Goal: Transaction & Acquisition: Obtain resource

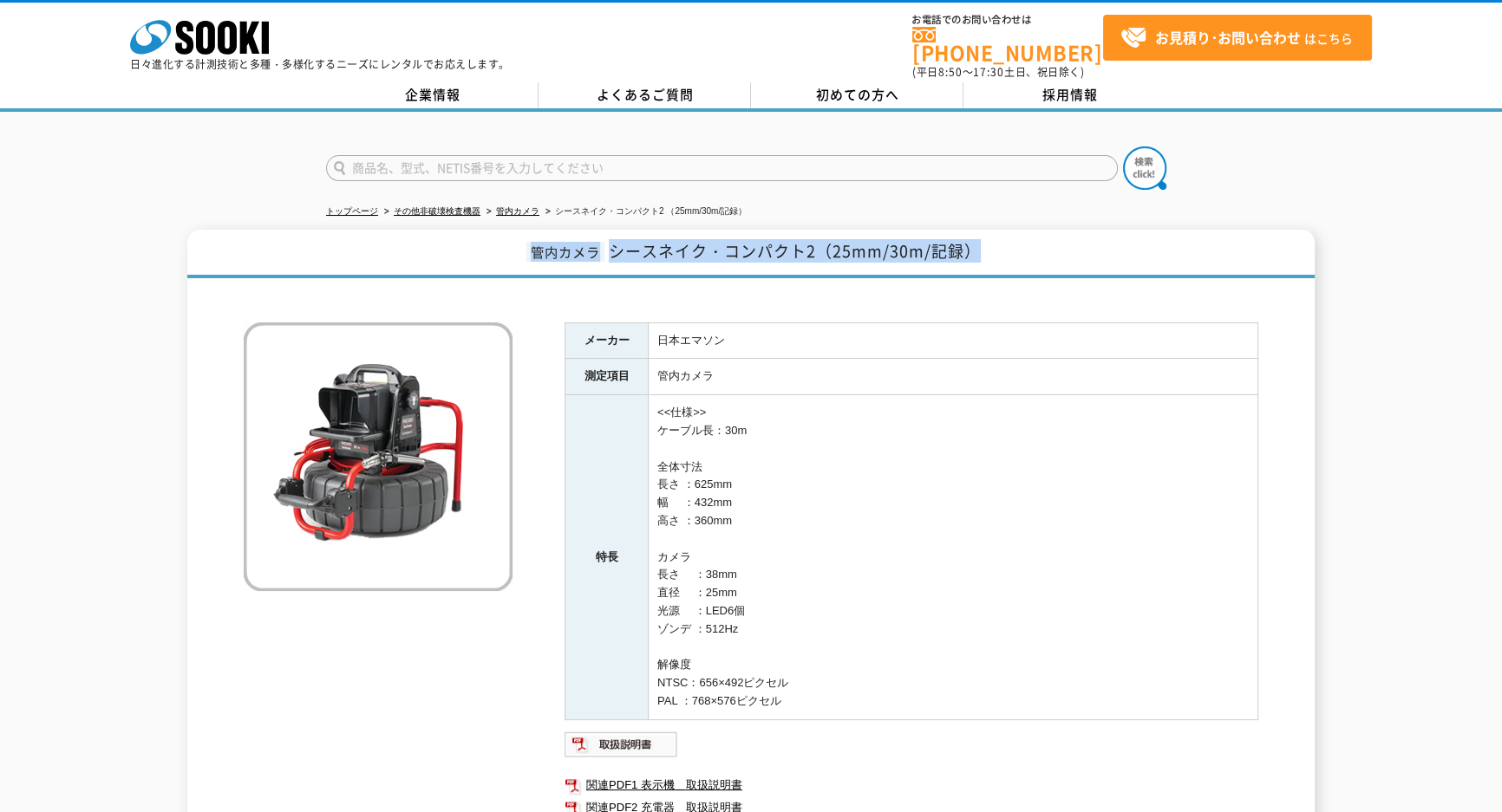
drag, startPoint x: 529, startPoint y: 241, endPoint x: 997, endPoint y: 232, distance: 468.1
click at [997, 232] on h1 "管内カメラ シースネイク・コンパクト2（25mm/30m/記録）" at bounding box center [751, 254] width 1127 height 49
copy h1 "管内カメラ シースネイク・コンパクト2（25mm/30m/記録）"
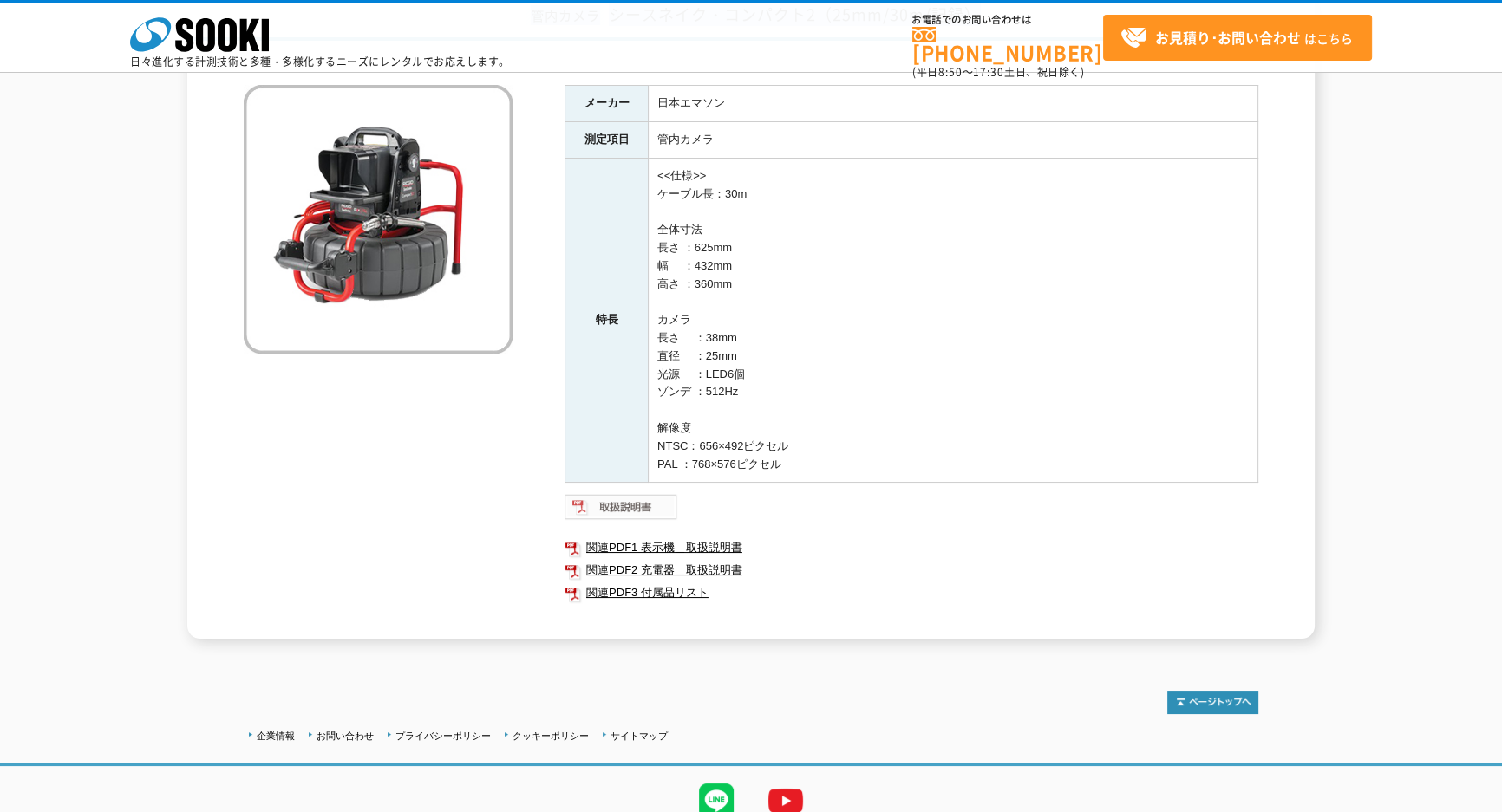
click at [634, 500] on img at bounding box center [620, 507] width 113 height 28
click at [663, 538] on link "関連PDF1 表示機＿取扱説明書" at bounding box center [911, 547] width 693 height 22
click at [688, 561] on link "関連PDF2 充電器＿取扱説明書" at bounding box center [911, 571] width 693 height 22
click at [654, 554] on link "関連PDF1 表示機＿取扱説明書" at bounding box center [911, 547] width 693 height 22
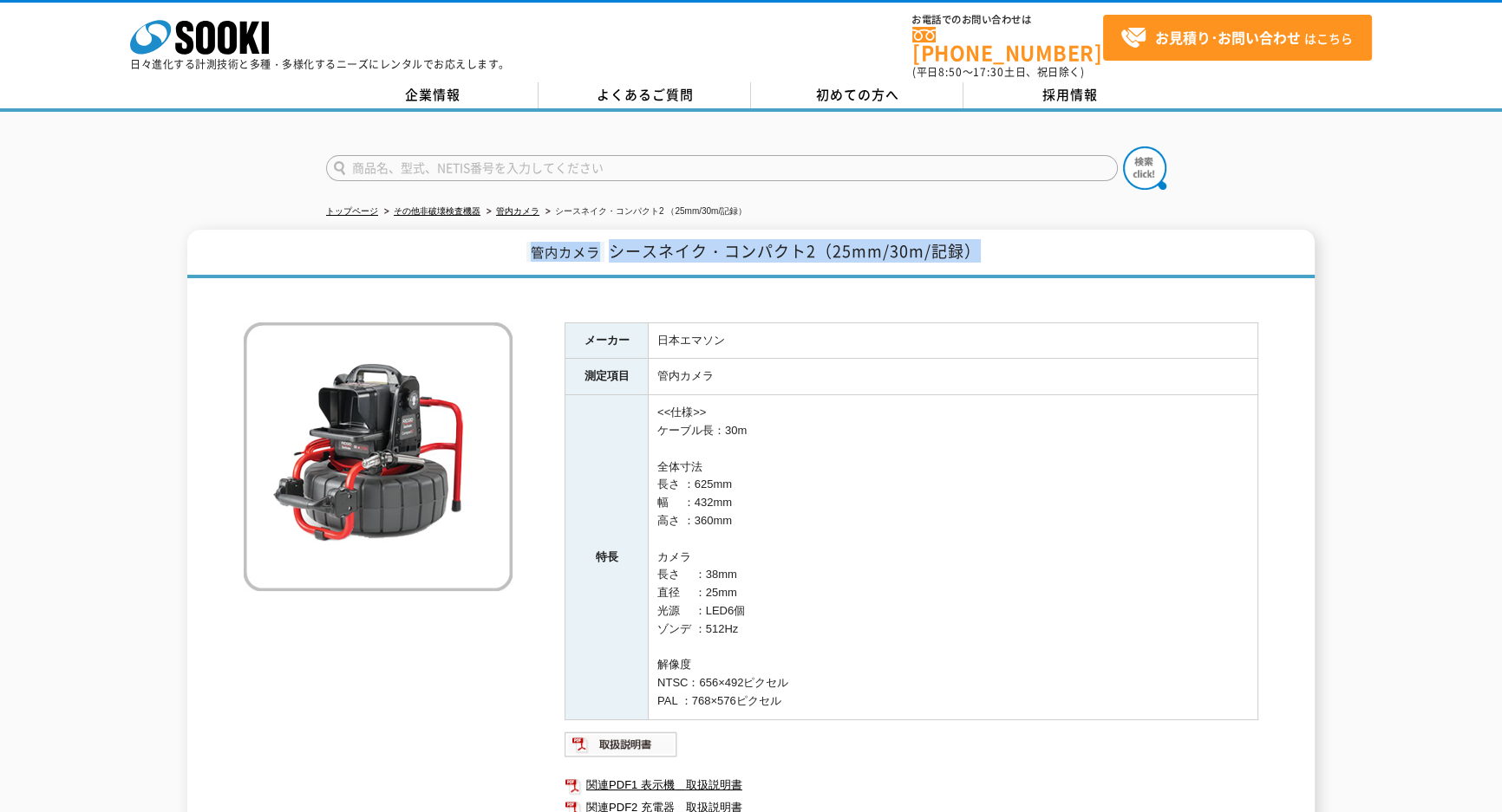
scroll to position [78, 0]
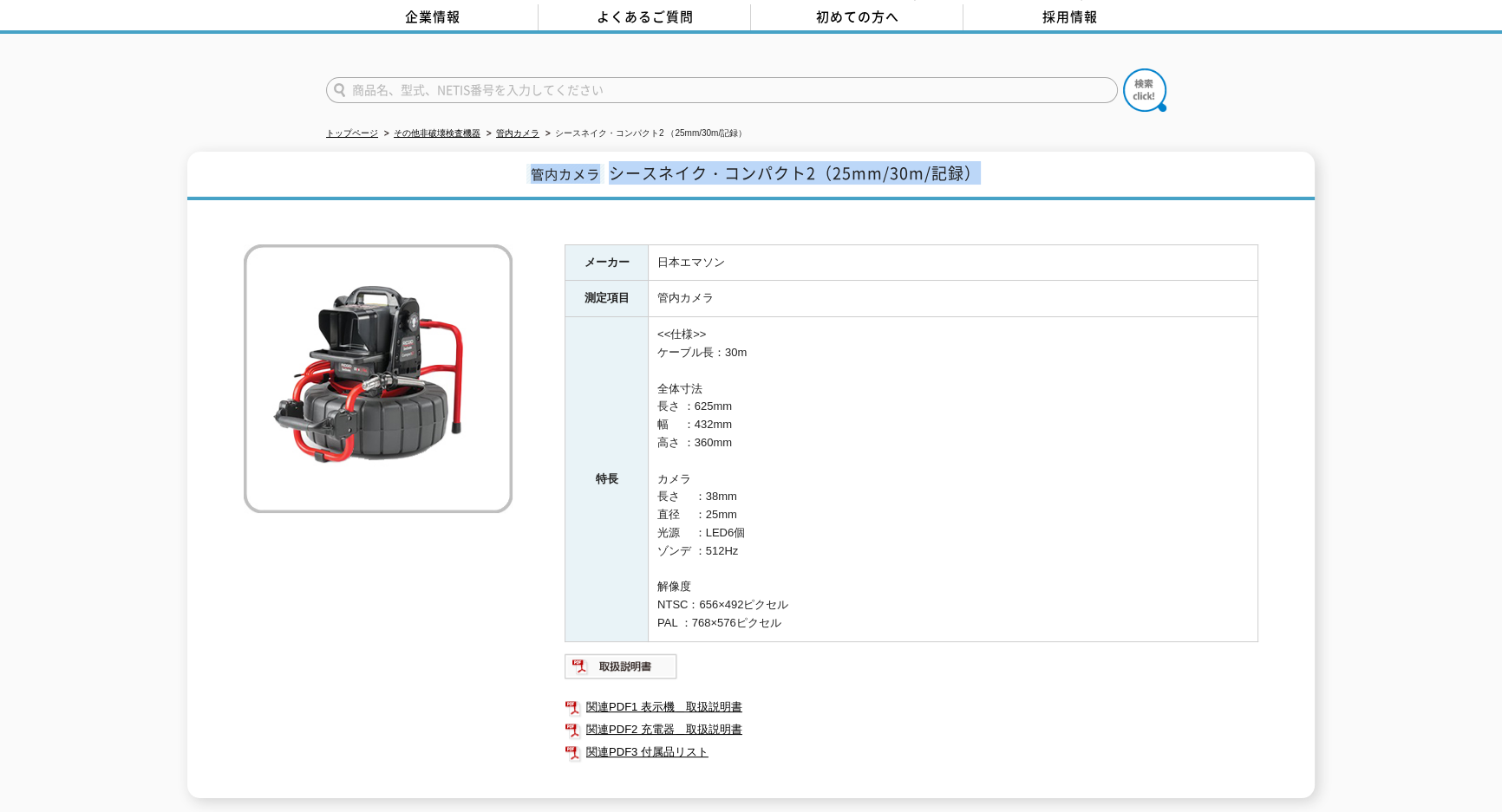
click at [984, 171] on h1 "管内カメラ シースネイク・コンパクト2（25mm/30m/記録）" at bounding box center [751, 176] width 1127 height 49
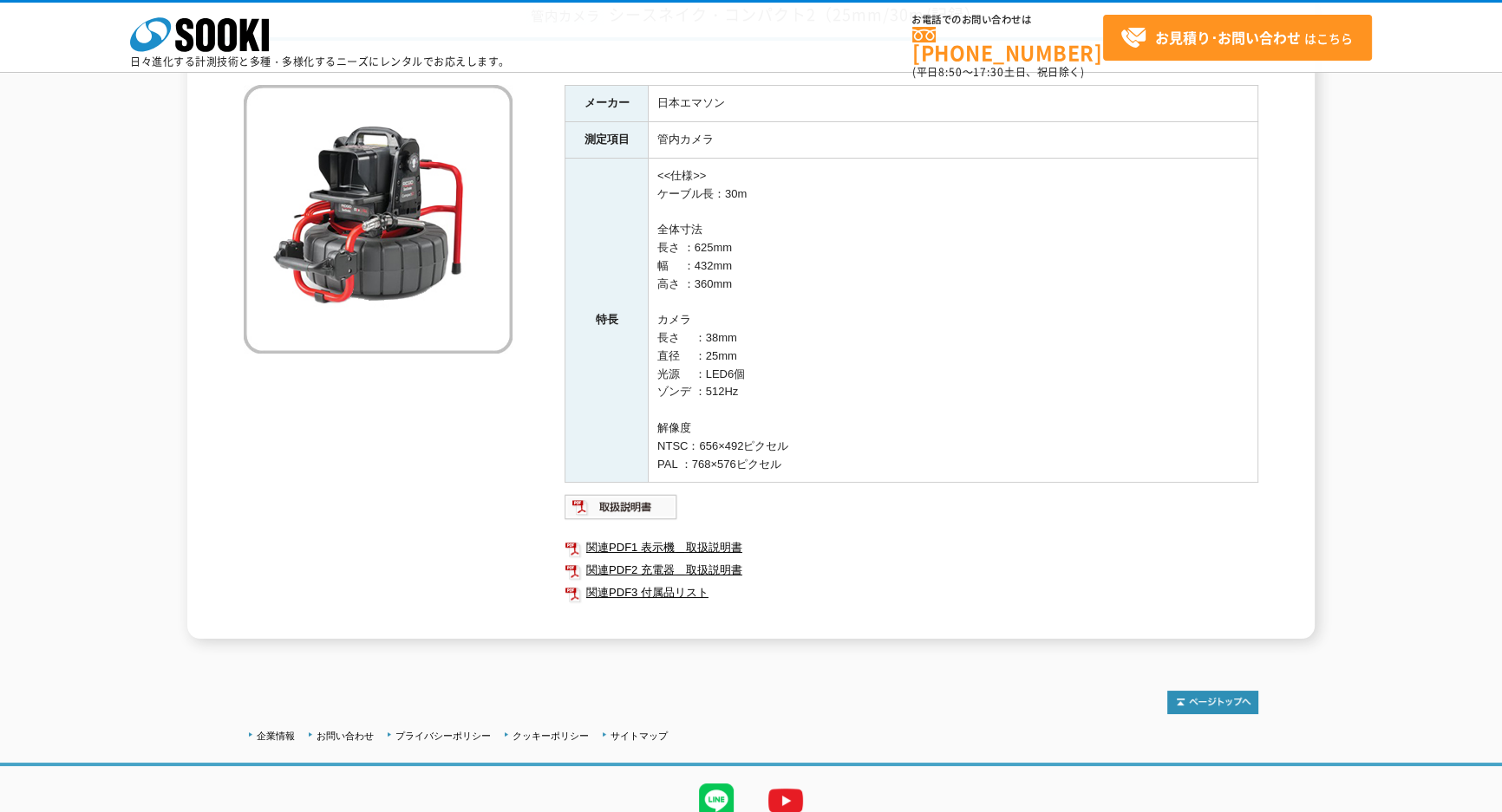
scroll to position [228, 0]
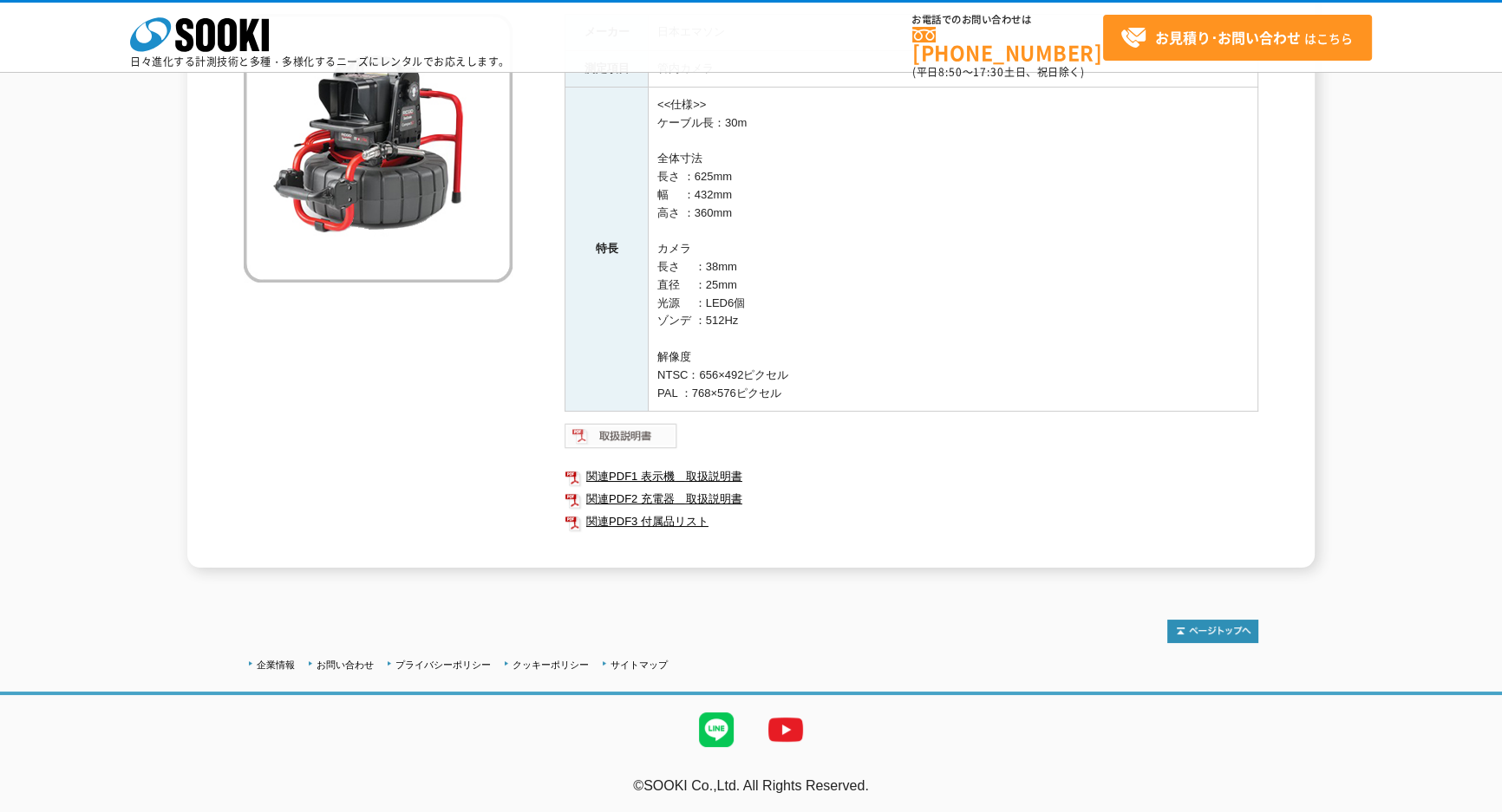
click at [634, 440] on img at bounding box center [620, 436] width 113 height 28
click at [664, 475] on link "関連PDF1 表示機＿取扱説明書" at bounding box center [911, 476] width 693 height 22
click at [656, 435] on img at bounding box center [620, 436] width 113 height 28
click at [633, 493] on link "関連PDF2 充電器＿取扱説明書" at bounding box center [911, 500] width 693 height 22
click at [687, 515] on link "関連PDF3 付属品リスト" at bounding box center [911, 522] width 693 height 22
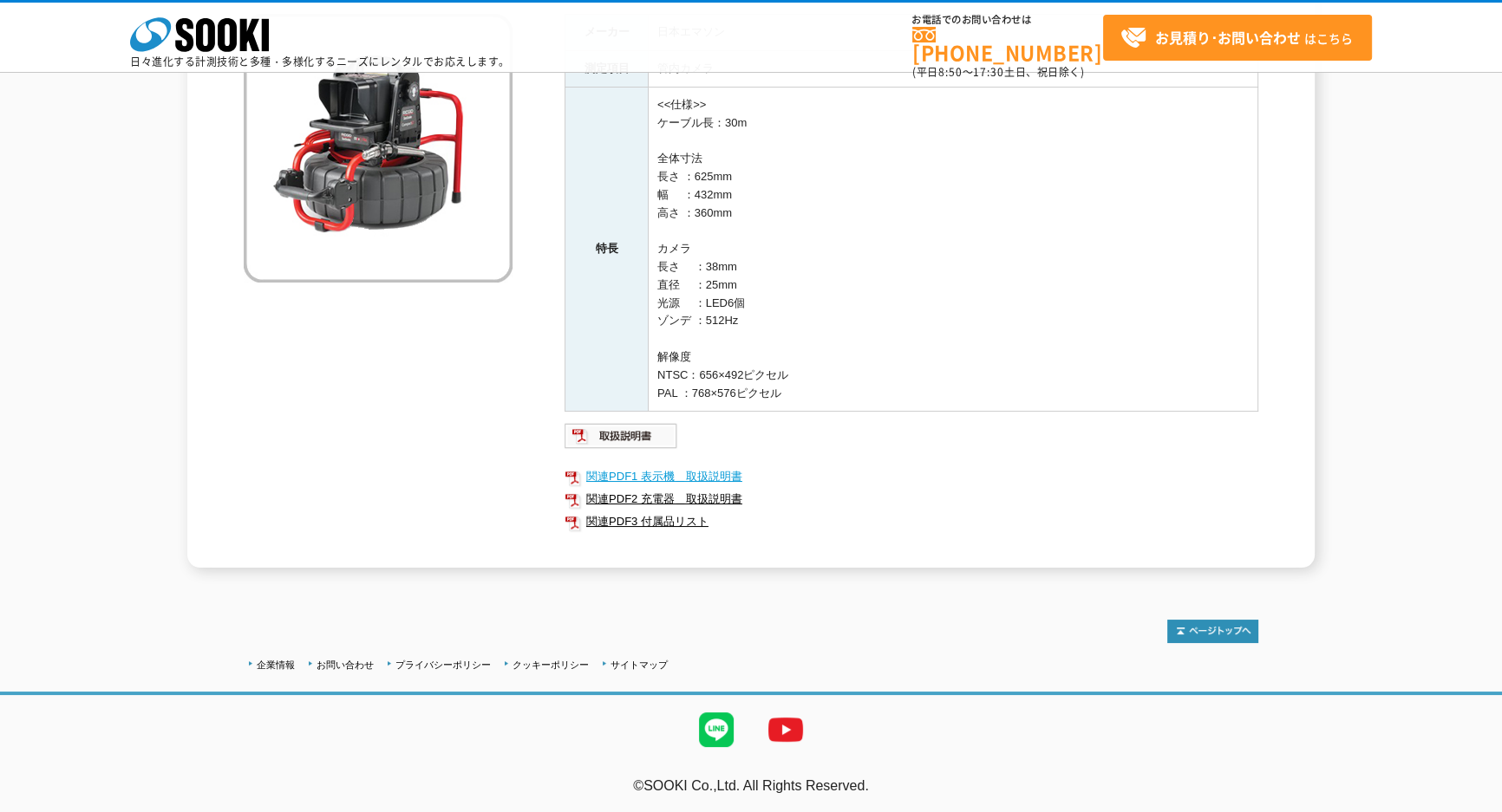
click at [685, 477] on link "関連PDF1 表示機＿取扱説明書" at bounding box center [911, 476] width 693 height 22
